Goal: Information Seeking & Learning: Learn about a topic

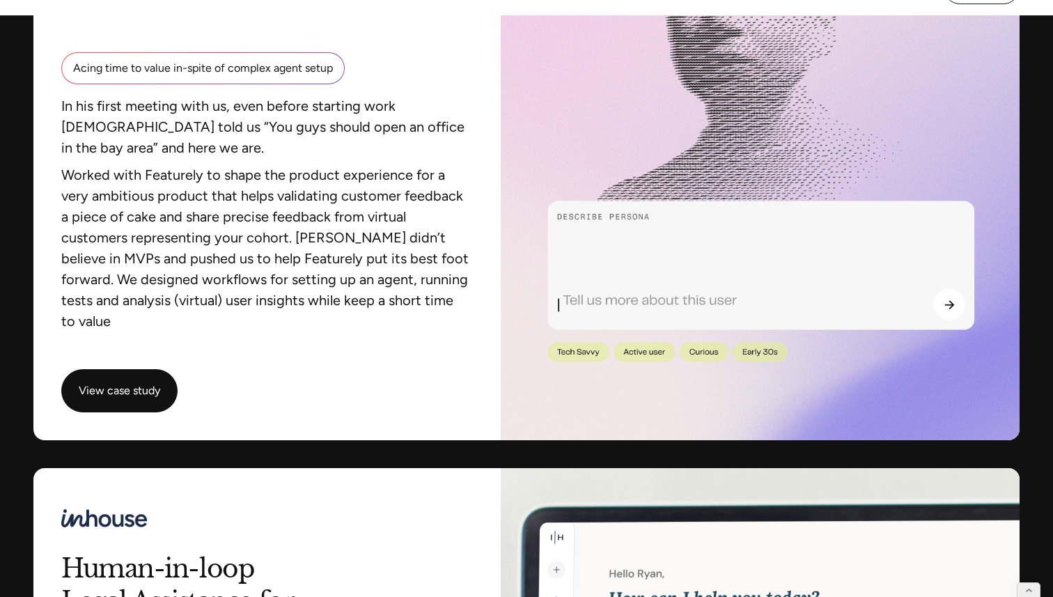
scroll to position [2486, 0]
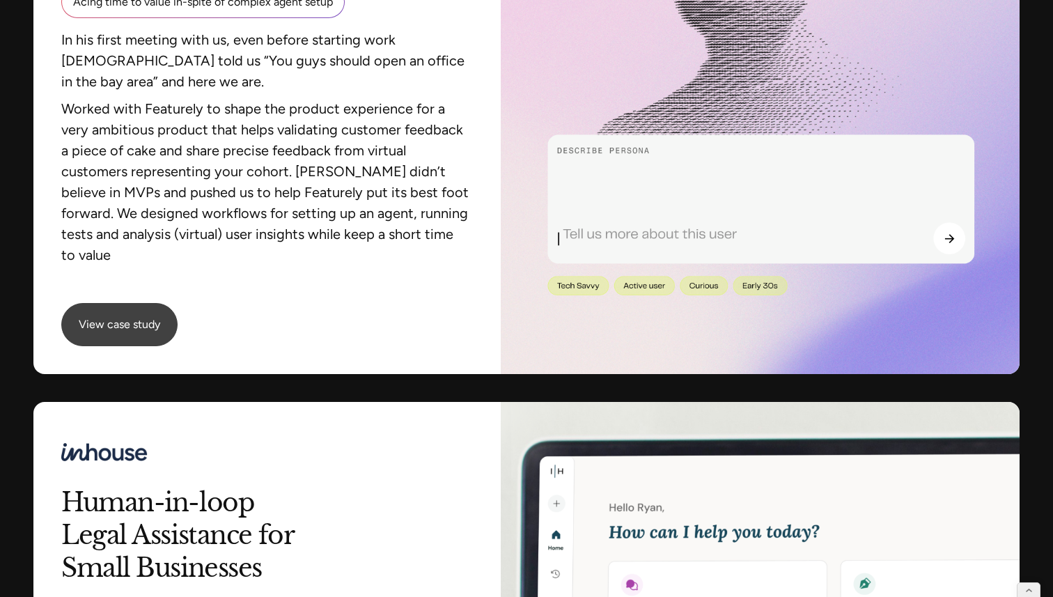
click at [134, 304] on button "View case study" at bounding box center [119, 325] width 115 height 42
click at [123, 304] on button "View case study" at bounding box center [119, 325] width 115 height 42
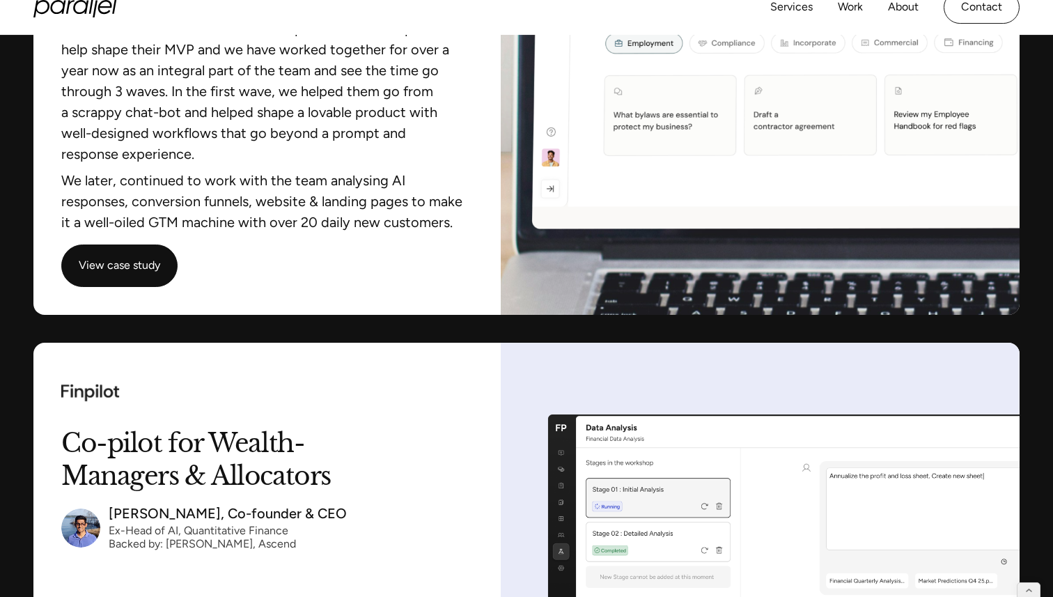
scroll to position [3144, 0]
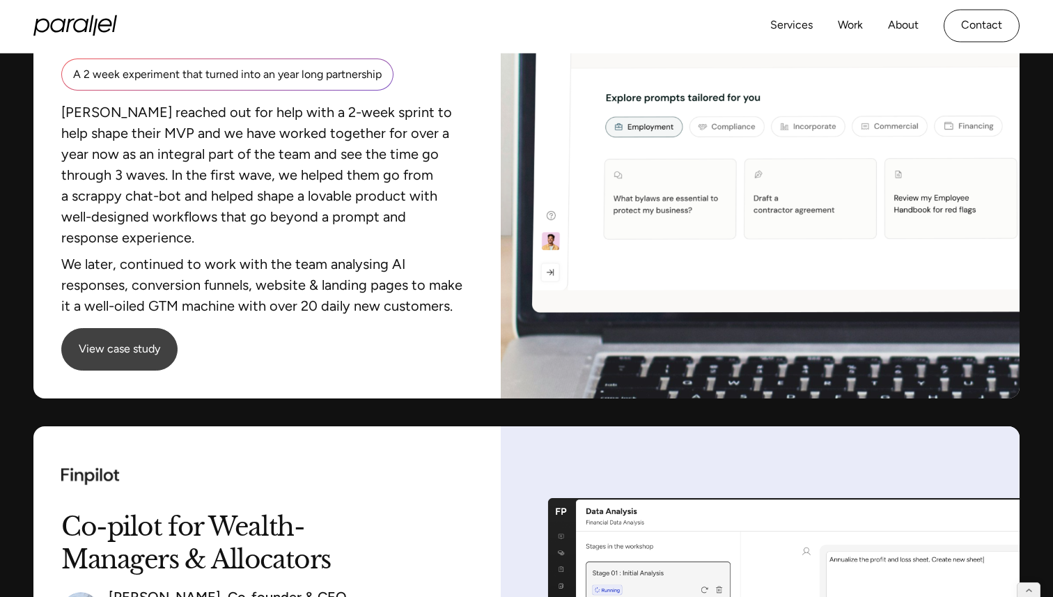
click at [159, 329] on link "View case study" at bounding box center [119, 350] width 115 height 42
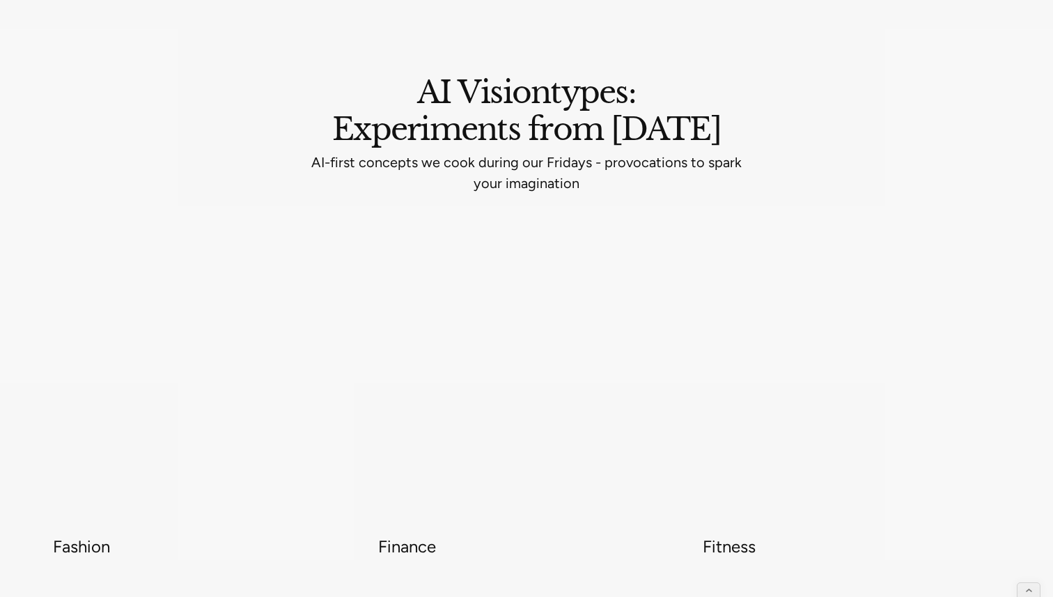
scroll to position [5280, 0]
click at [249, 354] on video at bounding box center [201, 379] width 297 height 297
click at [249, 355] on video at bounding box center [201, 379] width 297 height 297
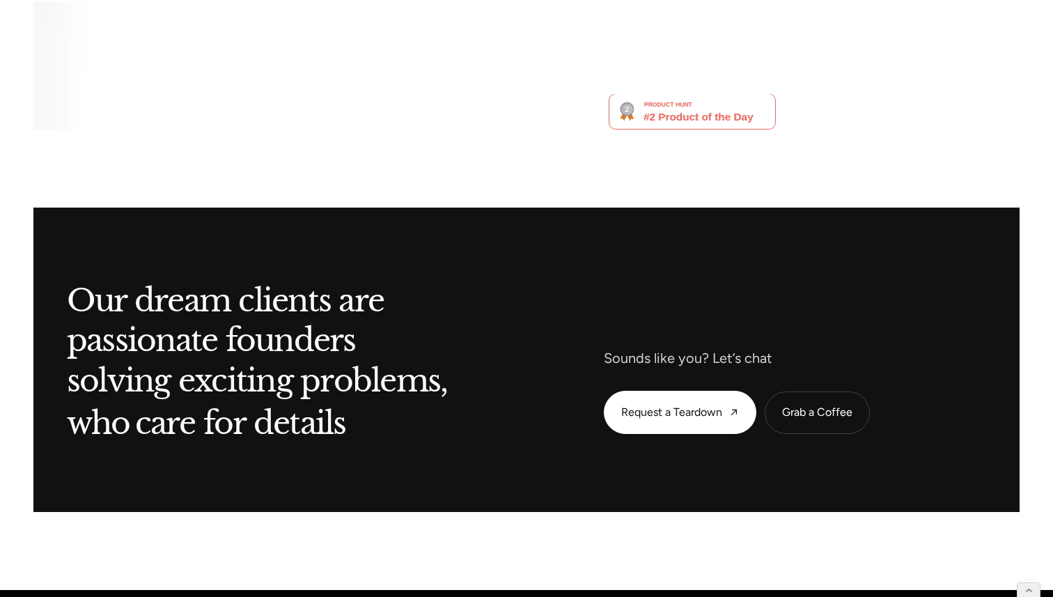
scroll to position [6208, 0]
